Goal: Information Seeking & Learning: Learn about a topic

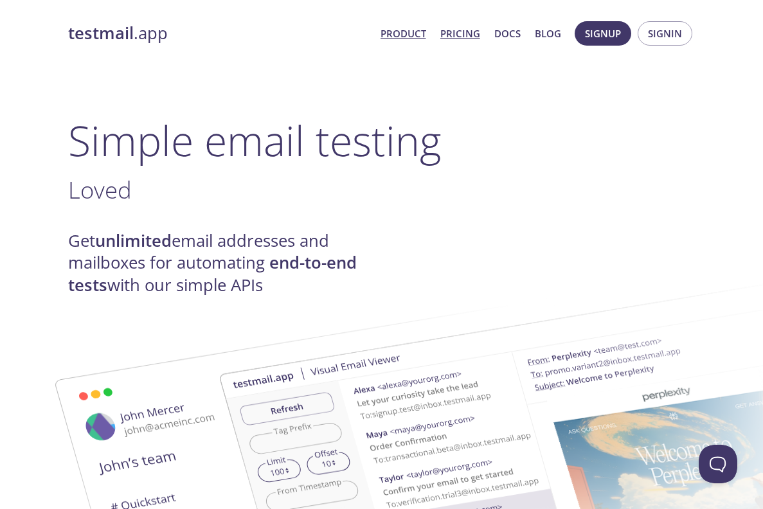
click at [465, 35] on link "Pricing" at bounding box center [460, 33] width 40 height 17
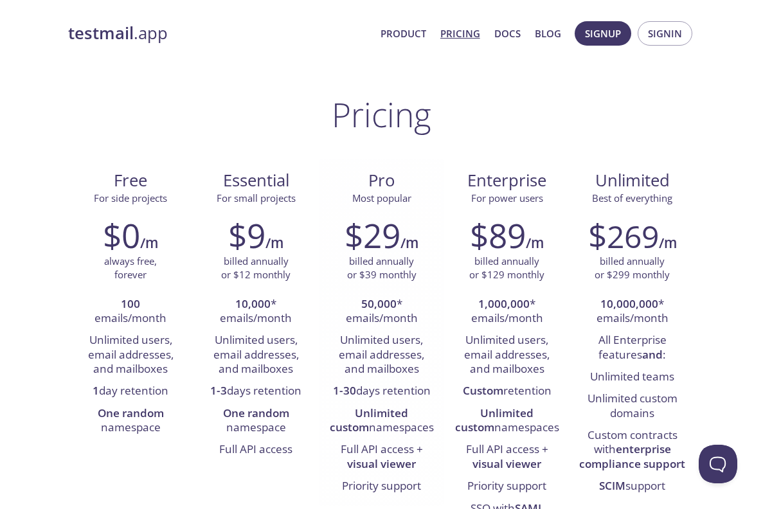
click at [362, 255] on p "billed annually or $39 monthly" at bounding box center [381, 268] width 69 height 28
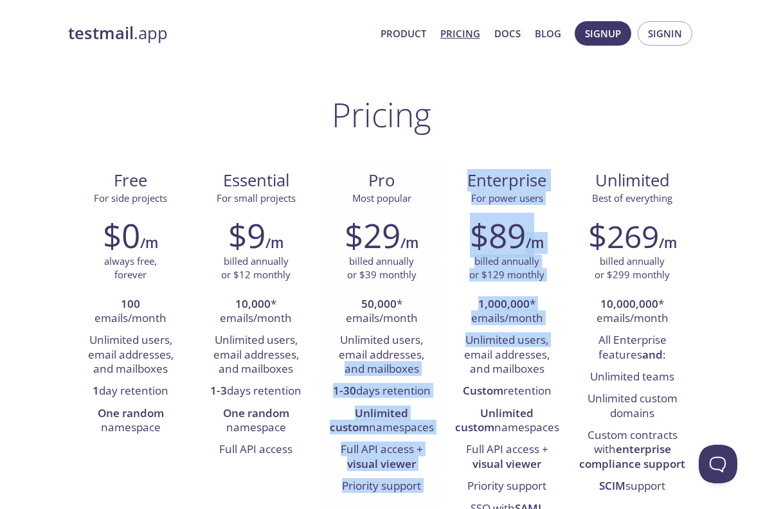
click at [443, 357] on div "Free For side projects $0 /m always free, forever 100 emails/month Unlimited us…" at bounding box center [381, 383] width 627 height 449
click at [418, 367] on li "Unlimited users, email addresses, and mailboxes" at bounding box center [381, 355] width 106 height 51
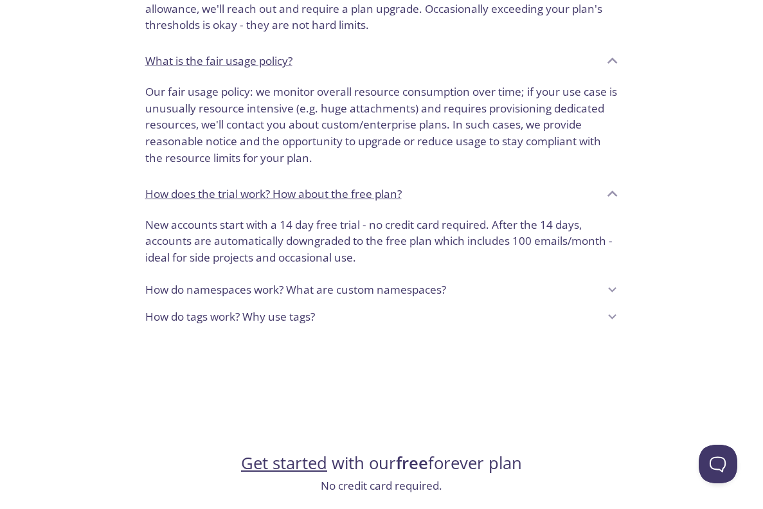
scroll to position [1066, 0]
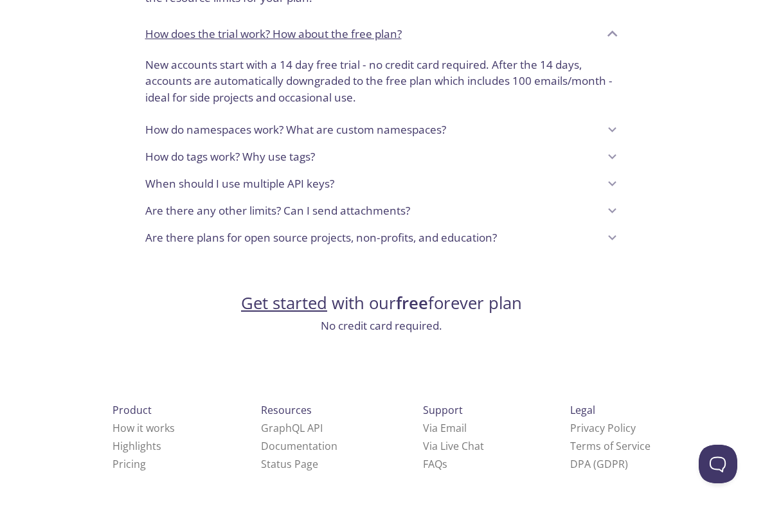
click at [290, 184] on p "When should I use multiple API keys?" at bounding box center [239, 183] width 189 height 17
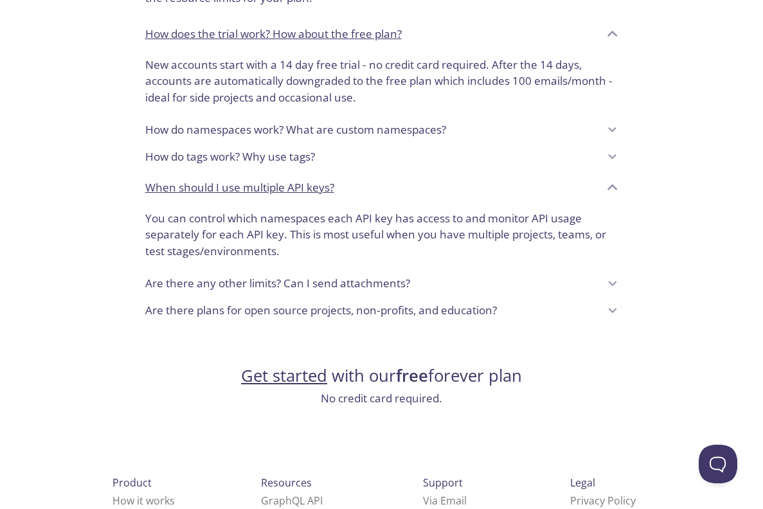
click at [270, 134] on p "How do namespaces work? What are custom namespaces?" at bounding box center [295, 129] width 301 height 17
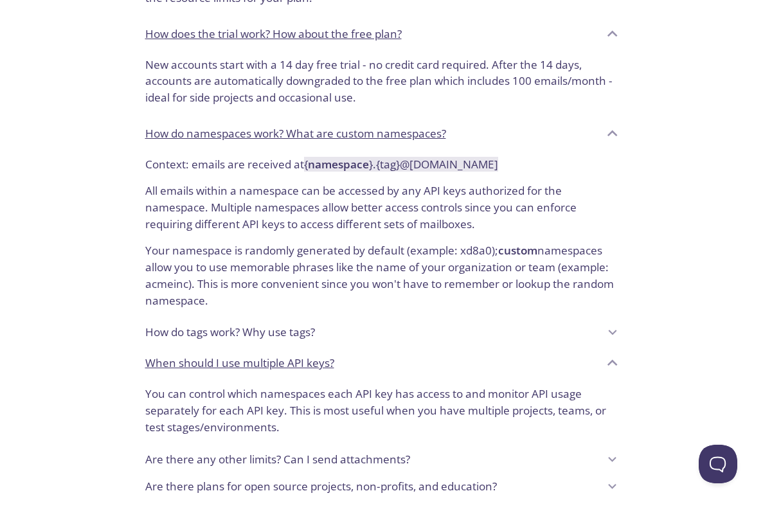
drag, startPoint x: 509, startPoint y: 164, endPoint x: 307, endPoint y: 159, distance: 201.8
click at [307, 159] on p "Context: emails are received at { namespace } . { tag } @[DOMAIN_NAME]" at bounding box center [381, 164] width 473 height 17
click at [309, 161] on code "{ namespace } . { tag } @[DOMAIN_NAME]" at bounding box center [401, 164] width 194 height 15
click at [332, 169] on strong "namespace" at bounding box center [338, 164] width 61 height 15
click at [331, 169] on strong "namespace" at bounding box center [338, 164] width 61 height 15
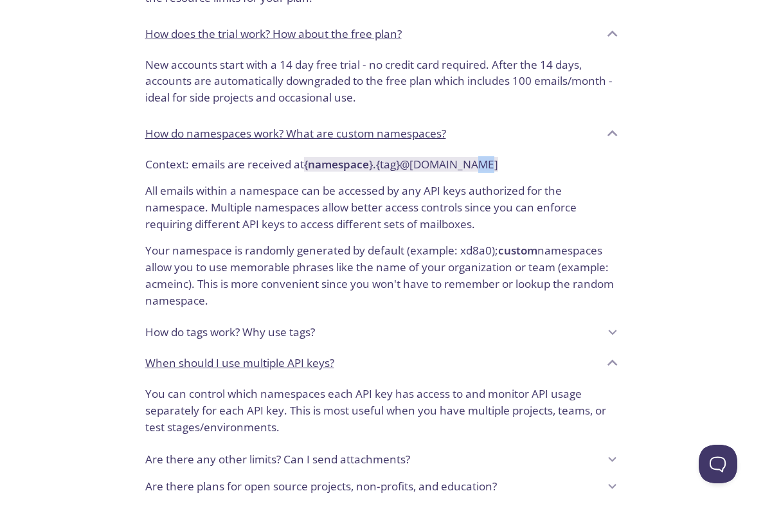
drag, startPoint x: 461, startPoint y: 164, endPoint x: 481, endPoint y: 164, distance: 19.3
click at [481, 164] on code "{ namespace } . { tag } @[DOMAIN_NAME]" at bounding box center [401, 164] width 194 height 15
click at [596, 181] on p "All emails within a namespace can be accessed by any API keys authorized for th…" at bounding box center [381, 202] width 473 height 60
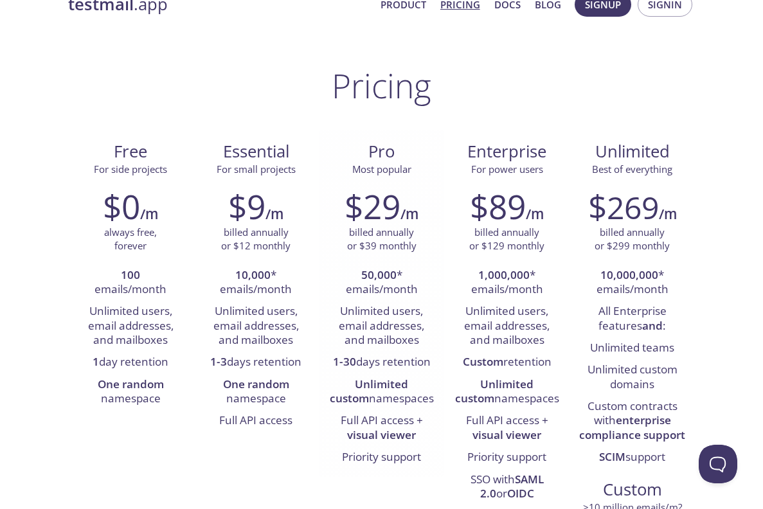
scroll to position [0, 0]
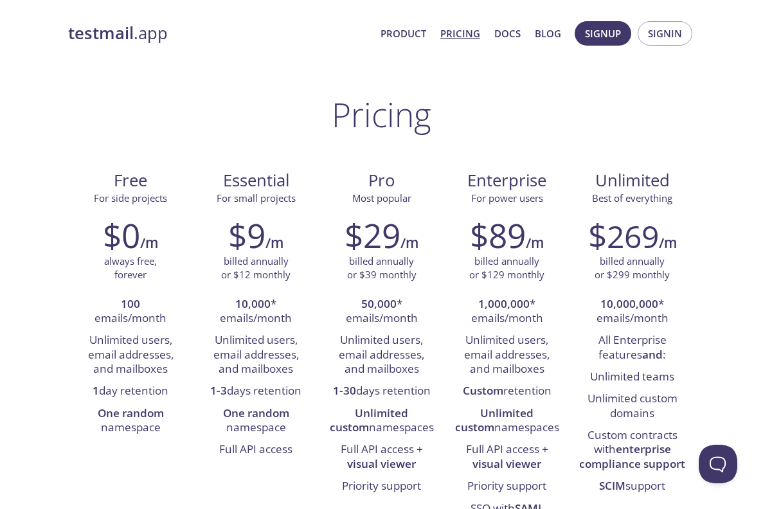
click at [109, 27] on strong "testmail" at bounding box center [101, 33] width 66 height 22
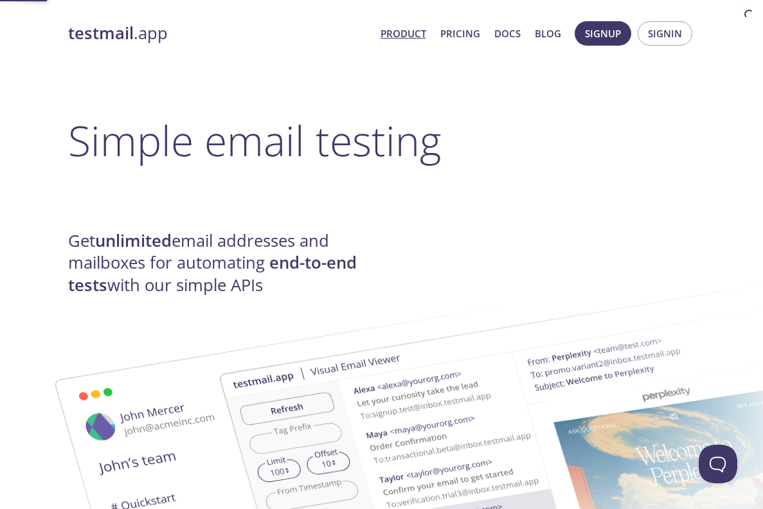
click at [109, 27] on strong "testmail" at bounding box center [101, 33] width 66 height 22
click at [664, 22] on button "Signin" at bounding box center [664, 33] width 55 height 24
